Goal: Task Accomplishment & Management: Use online tool/utility

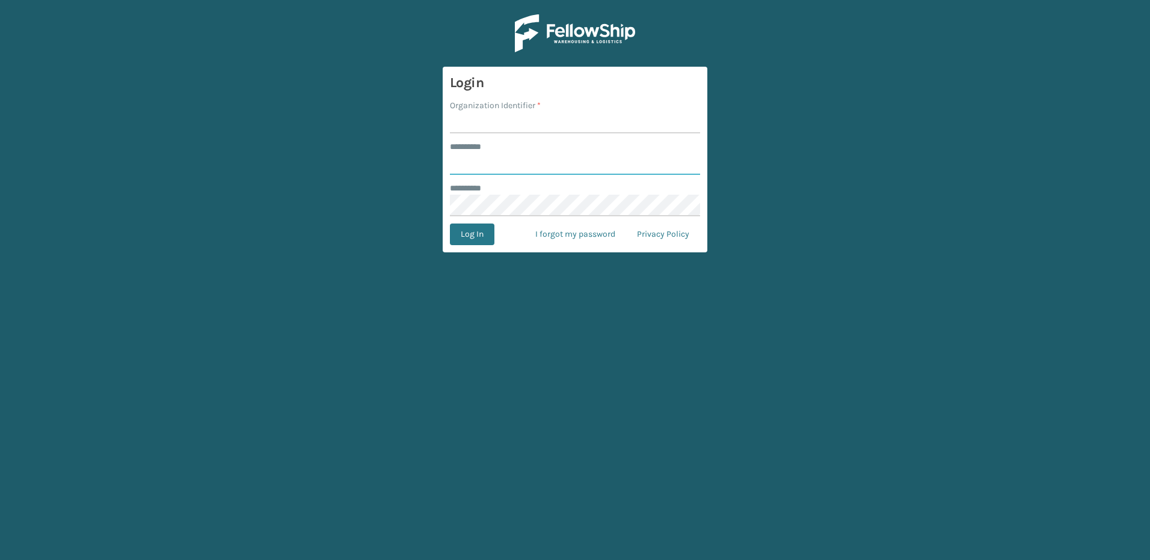
type input "********"
click at [477, 124] on input "Organization Identifier *" at bounding box center [575, 123] width 250 height 22
type input "Fellowship - East"
click at [483, 236] on button "Log In" at bounding box center [472, 235] width 44 height 22
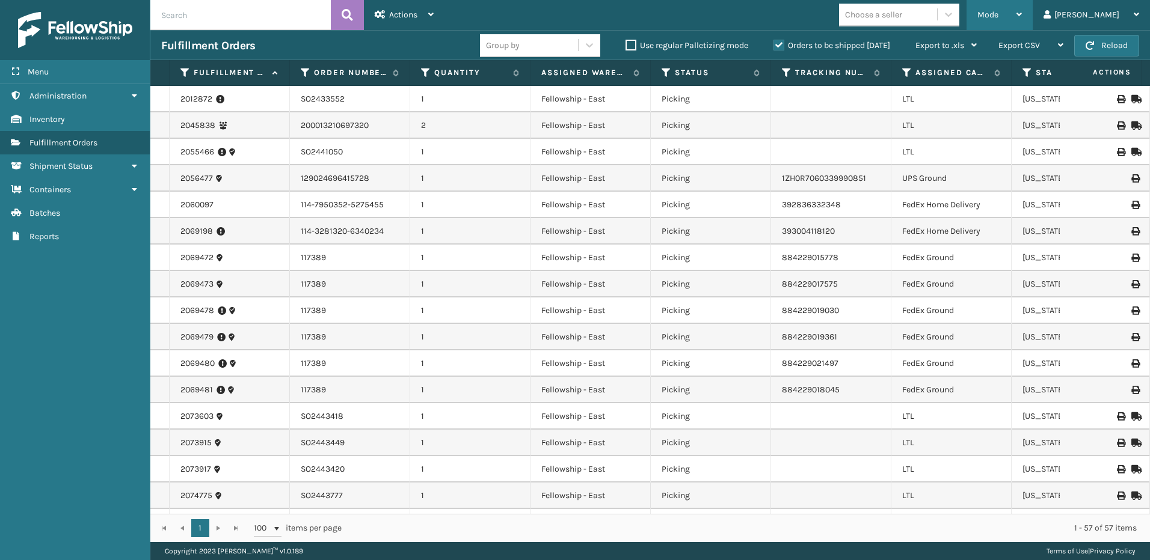
click at [1022, 19] on div "Mode" at bounding box center [999, 15] width 44 height 30
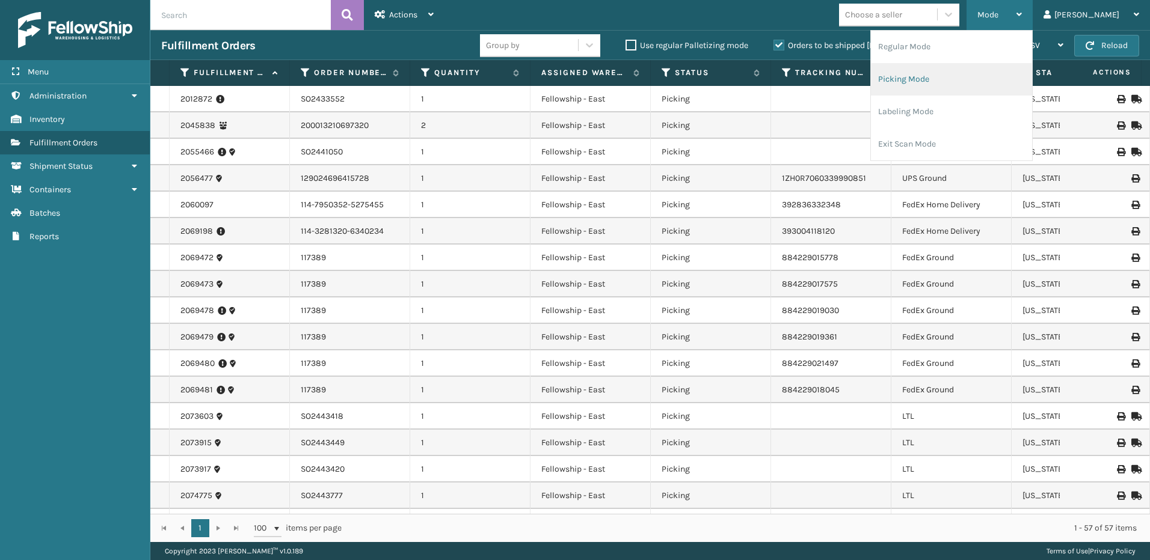
click at [969, 76] on li "Picking Mode" at bounding box center [951, 79] width 161 height 32
